Goal: Information Seeking & Learning: Learn about a topic

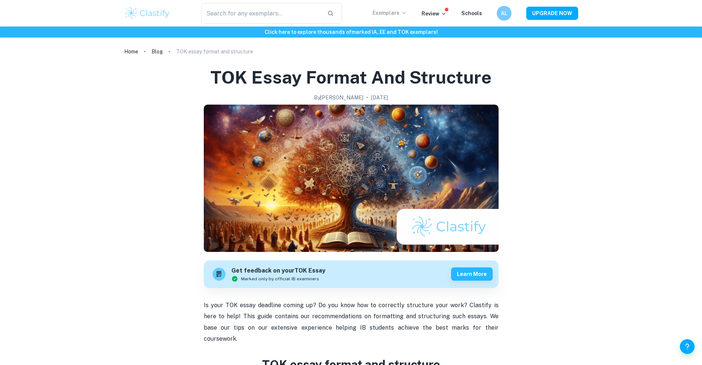
click at [373, 17] on p "Exemplars" at bounding box center [390, 13] width 34 height 8
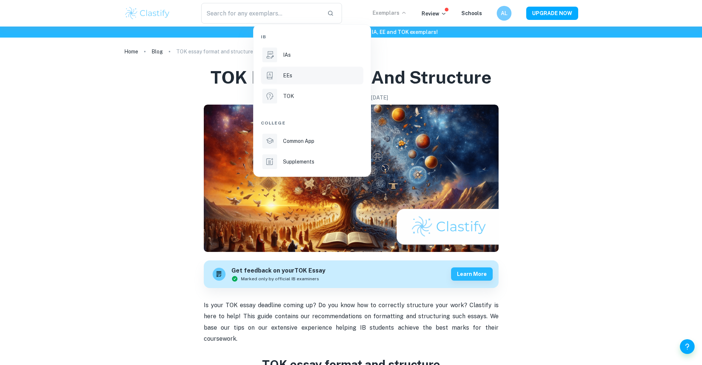
click at [282, 80] on li "EEs" at bounding box center [312, 76] width 102 height 18
click at [288, 56] on p "IAs" at bounding box center [287, 55] width 8 height 8
click at [357, 15] on div at bounding box center [351, 182] width 702 height 365
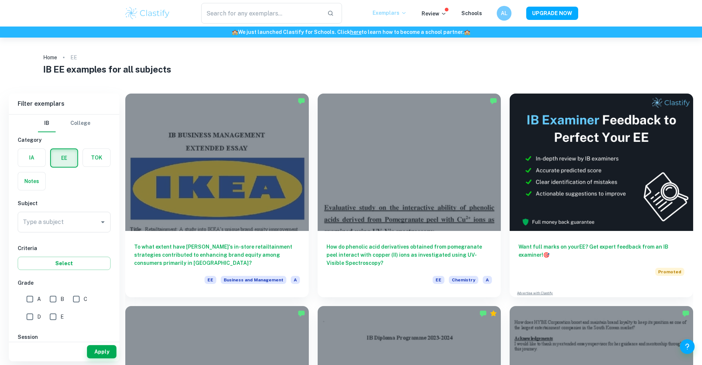
click at [373, 12] on p "Exemplars" at bounding box center [390, 13] width 34 height 8
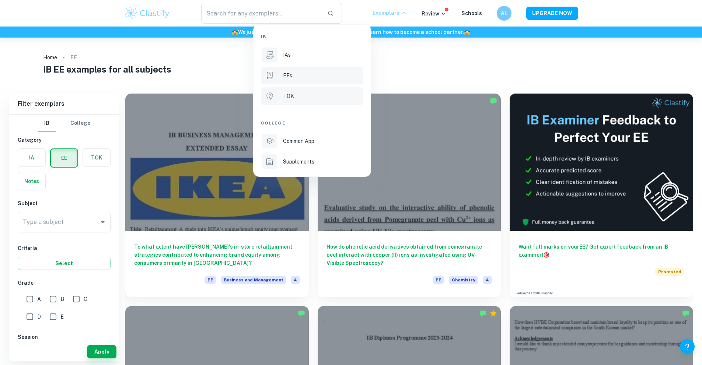
click at [292, 95] on p "TOK" at bounding box center [288, 96] width 11 height 8
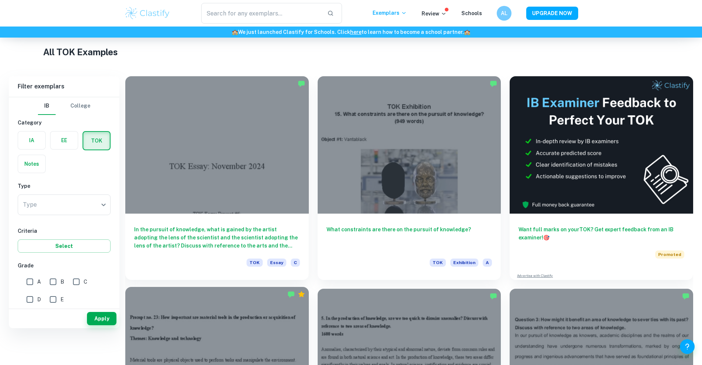
scroll to position [160, 0]
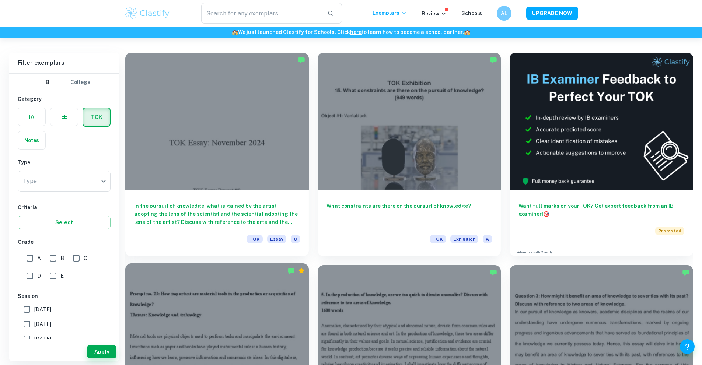
click at [309, 264] on div at bounding box center [217, 332] width 184 height 137
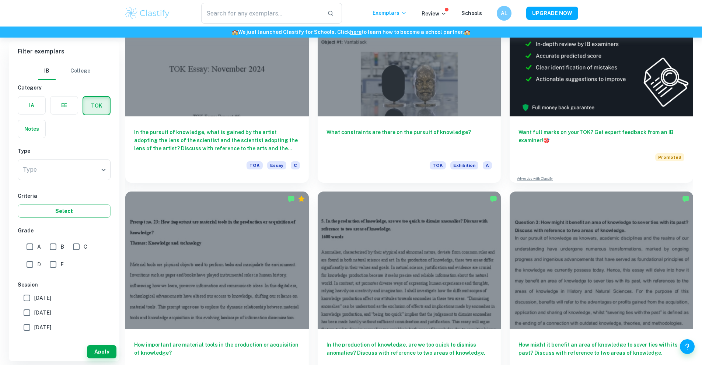
scroll to position [258, 0]
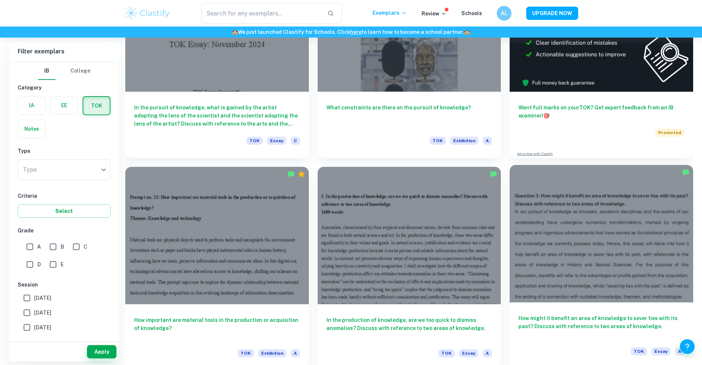
click at [510, 199] on div at bounding box center [602, 233] width 184 height 137
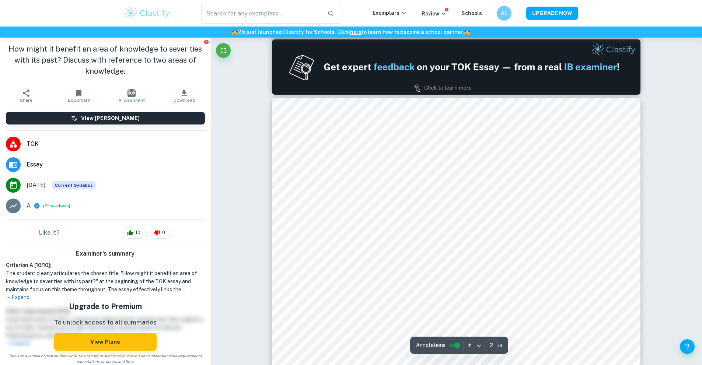
type input "1"
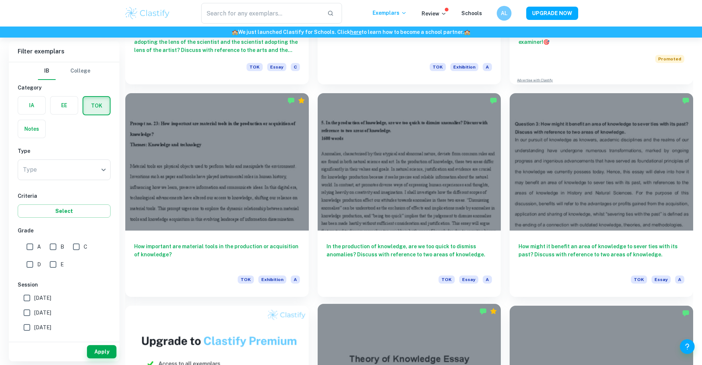
scroll to position [344, 0]
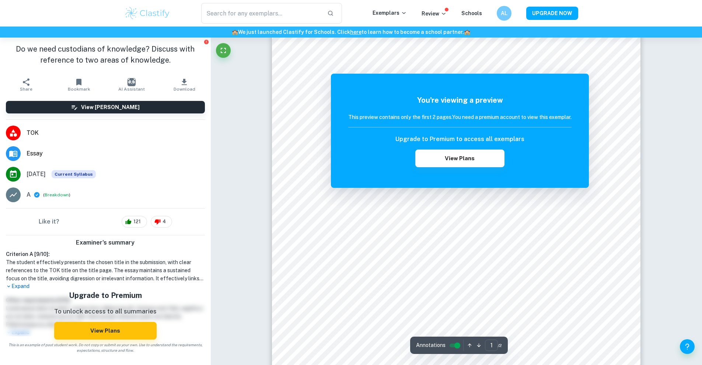
scroll to position [74, 0]
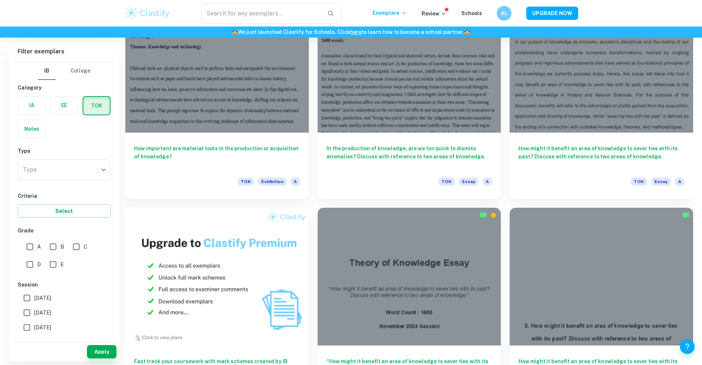
scroll to position [430, 0]
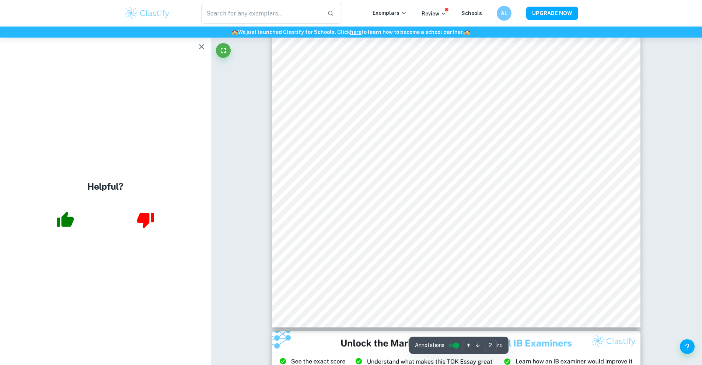
scroll to position [832, 0]
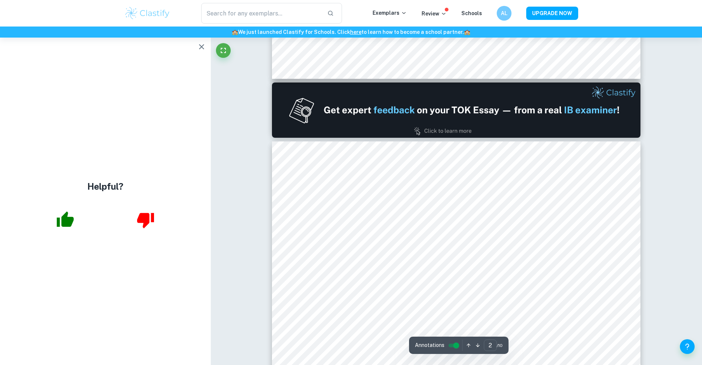
type input "1"
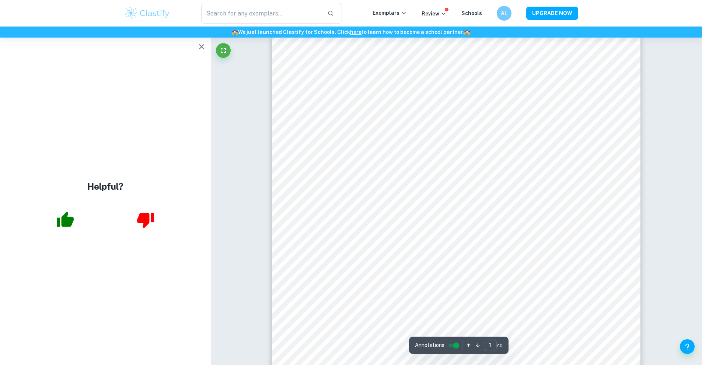
scroll to position [5, 0]
